Goal: Navigation & Orientation: Find specific page/section

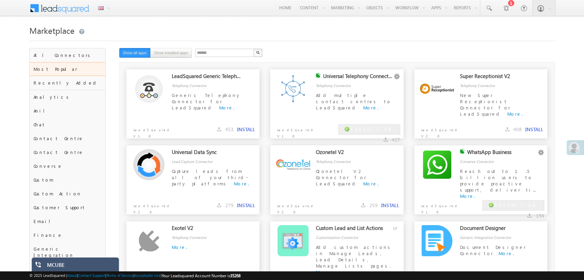
click at [280, 48] on div "****** X 12 results found Show all apps Show installed apps" at bounding box center [299, 53] width 361 height 11
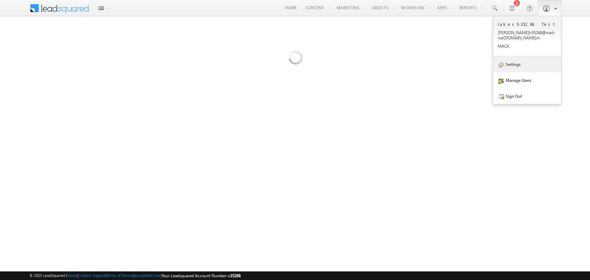
click at [533, 63] on link "Settings" at bounding box center [527, 64] width 68 height 16
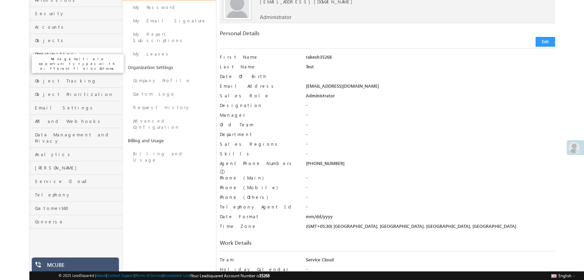
scroll to position [78, 0]
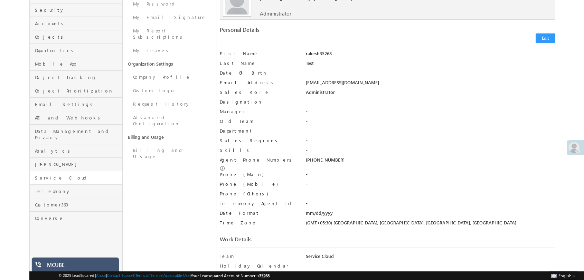
click at [67, 171] on link "Service Cloud" at bounding box center [76, 177] width 93 height 13
